Goal: Transaction & Acquisition: Purchase product/service

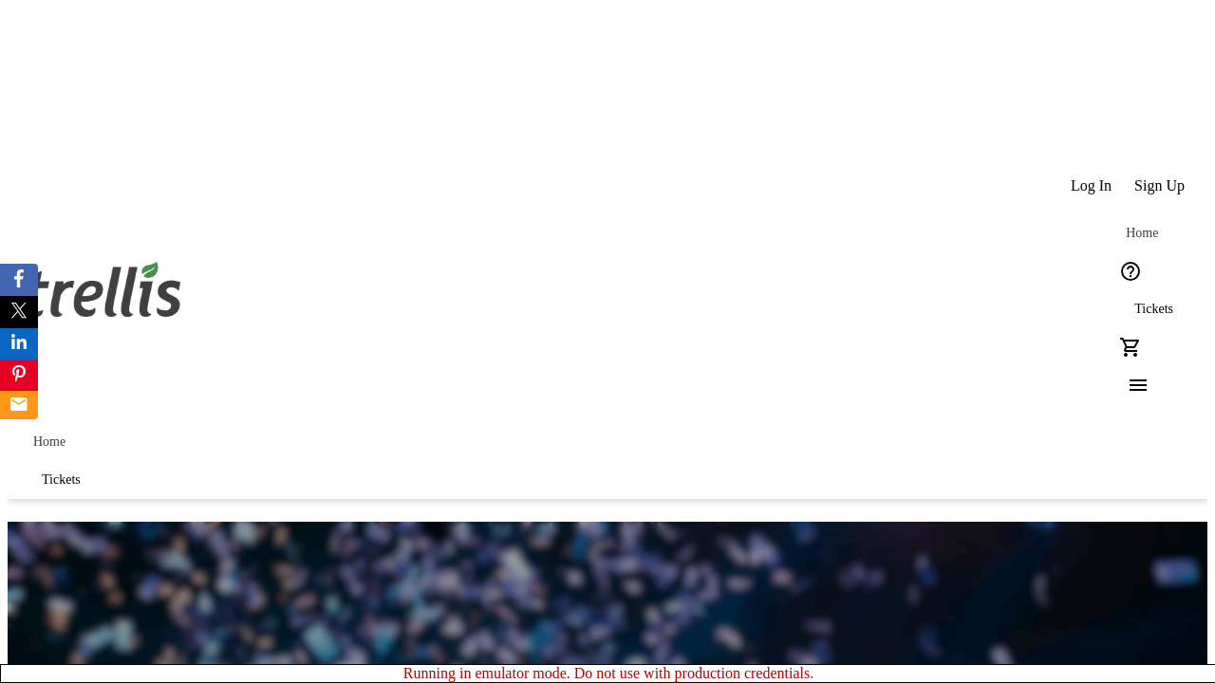
click at [1161, 178] on span "Sign Up" at bounding box center [1159, 186] width 50 height 17
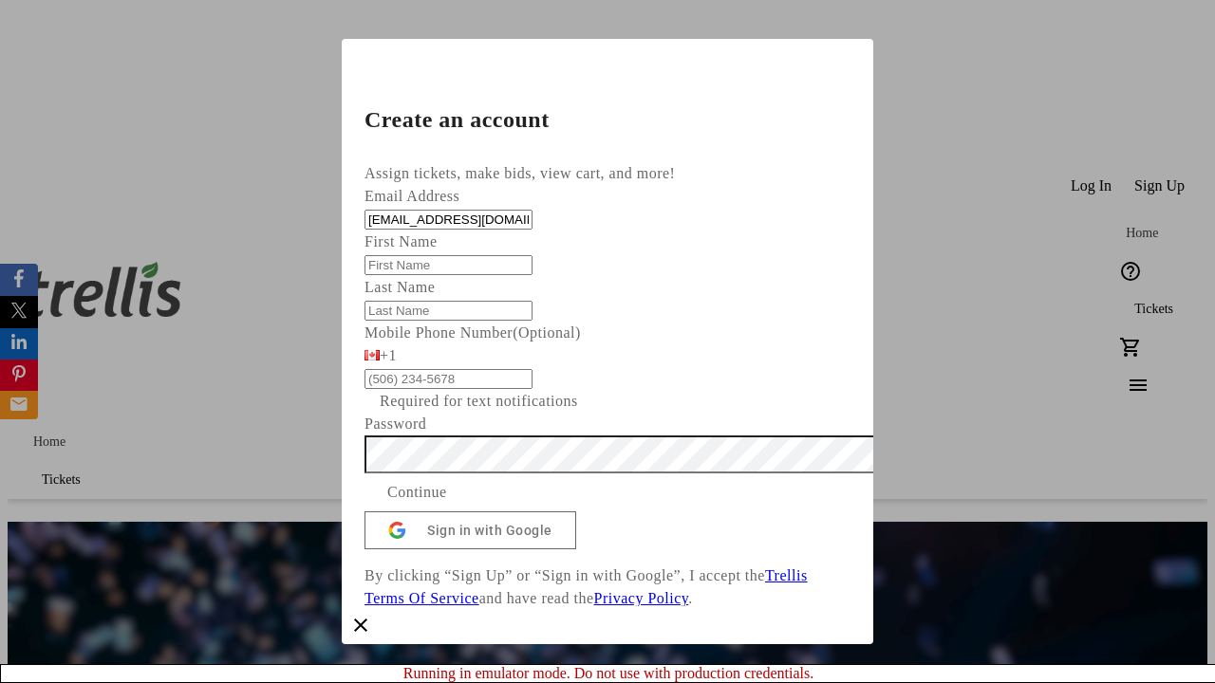
type input "[EMAIL_ADDRESS][DOMAIN_NAME]"
type input "Ed"
type input "Hagenes"
click at [447, 504] on span "Continue" at bounding box center [417, 492] width 60 height 23
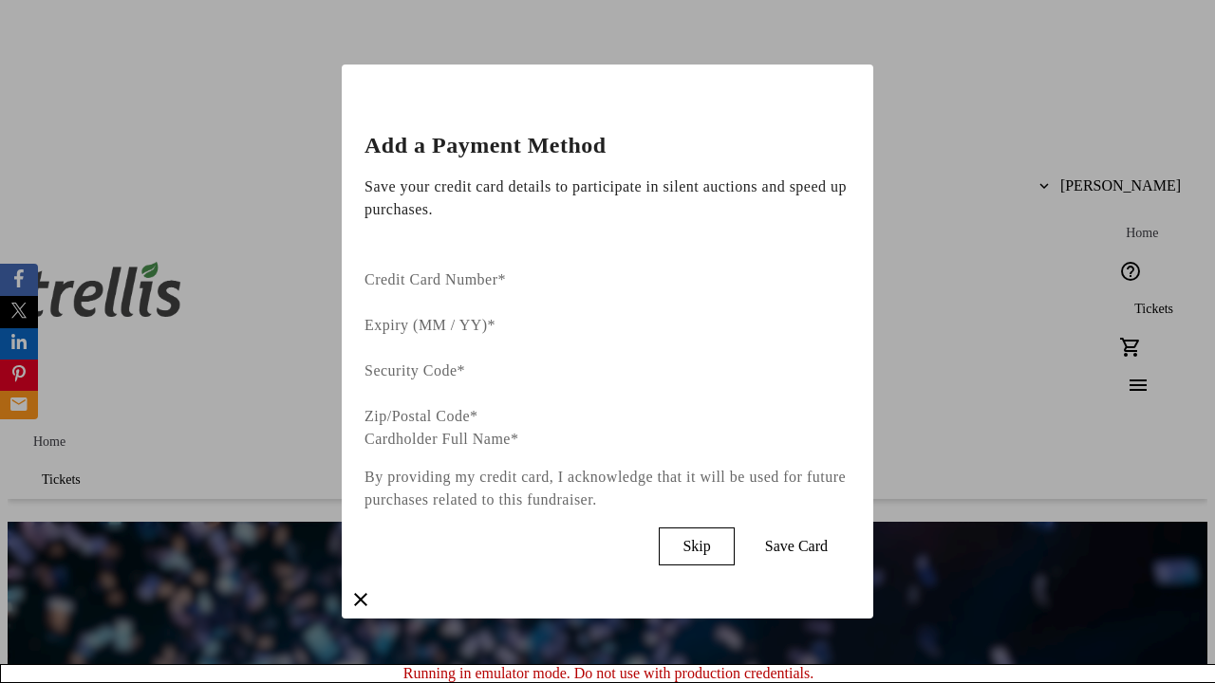
click at [710, 538] on span "Skip" at bounding box center [697, 546] width 28 height 17
click at [1134, 302] on span "Tickets" at bounding box center [1153, 309] width 39 height 15
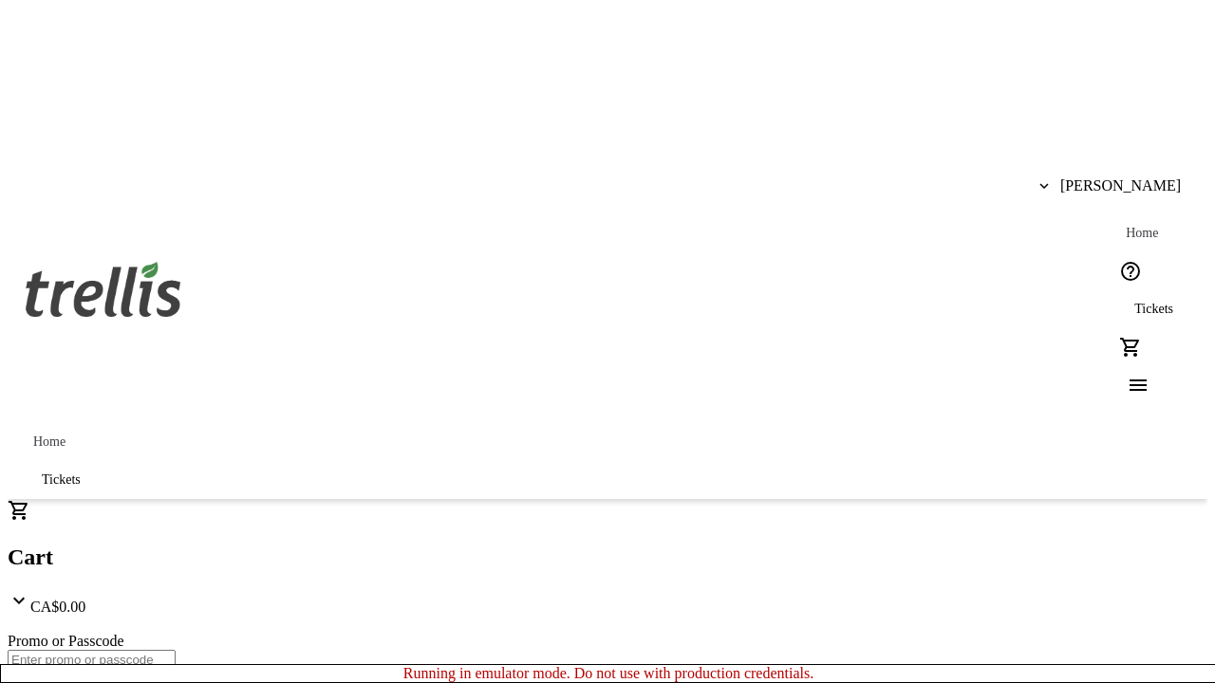
type input "1"
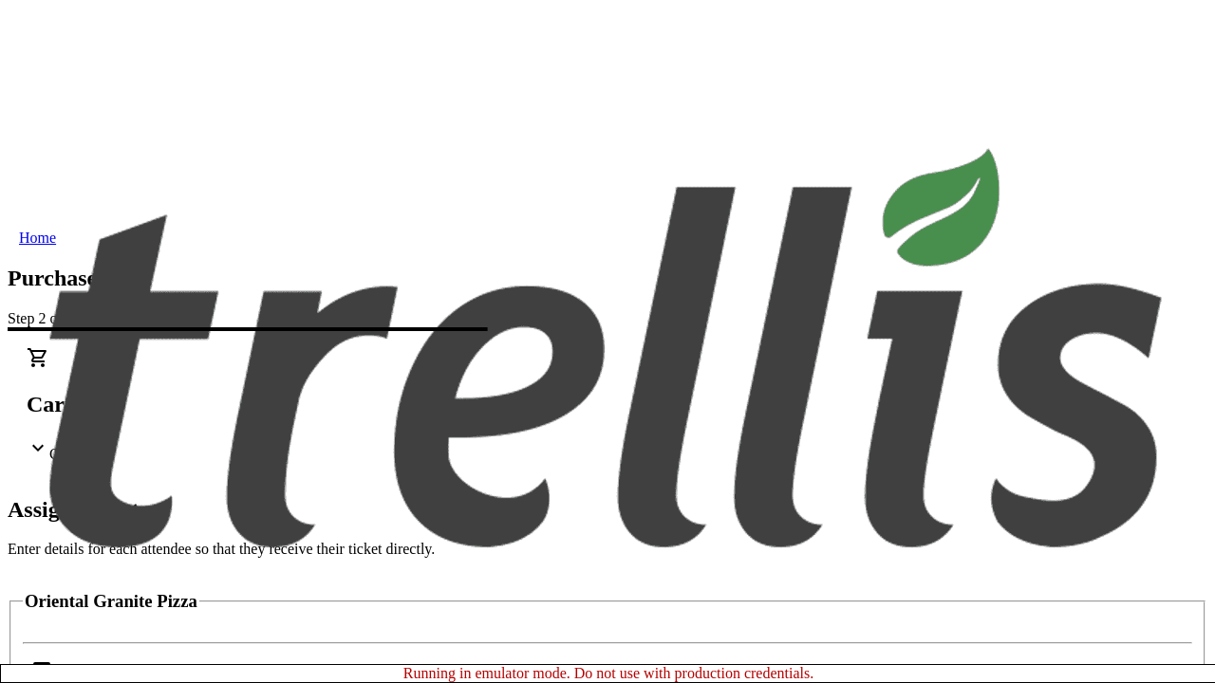
scroll to position [115, 0]
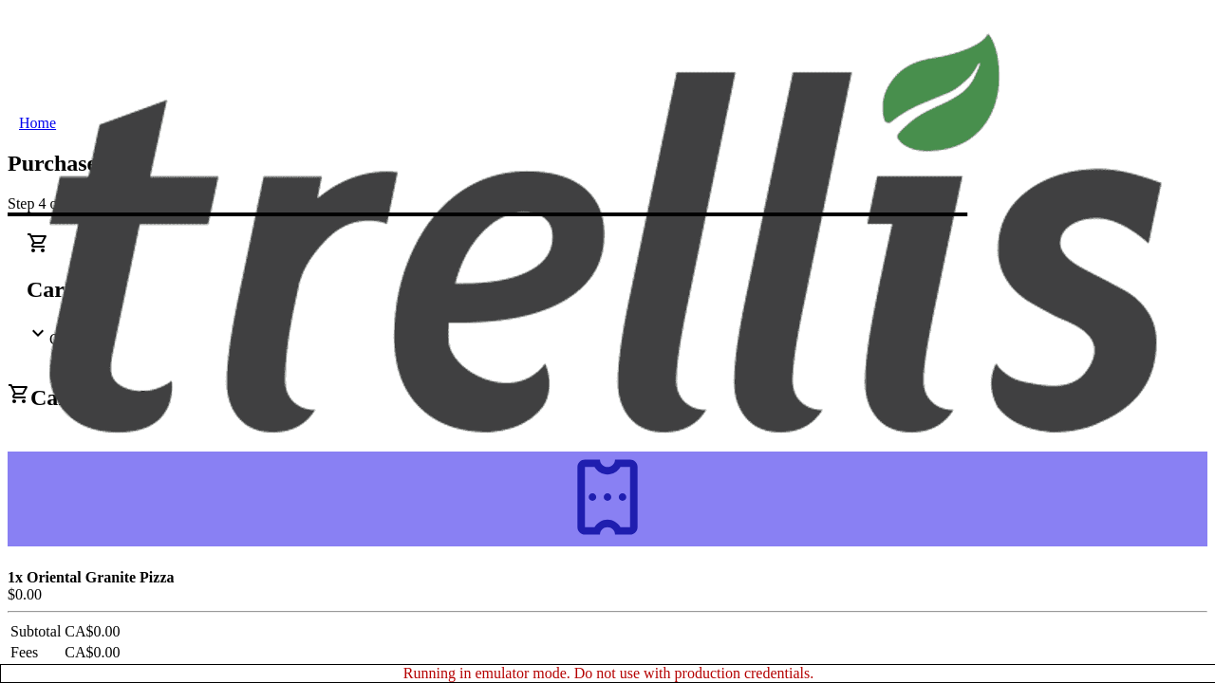
scroll to position [0, 0]
